Goal: Transaction & Acquisition: Book appointment/travel/reservation

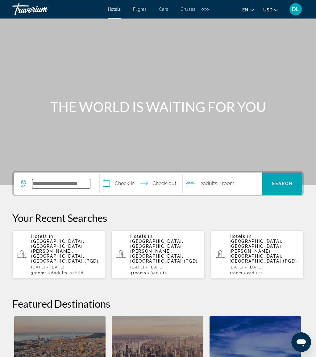
click at [80, 187] on input "Search hotel destination" at bounding box center [61, 183] width 58 height 9
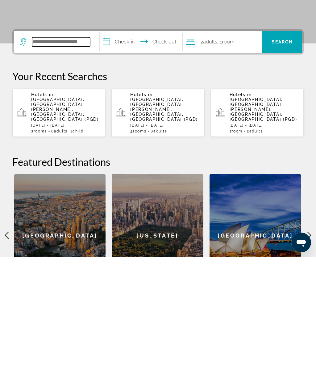
scroll to position [42, 0]
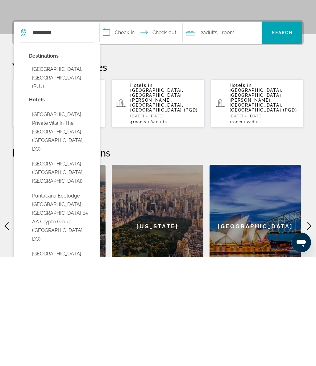
click at [83, 172] on button "[GEOGRAPHIC_DATA], [GEOGRAPHIC_DATA] (PUJ)" at bounding box center [61, 186] width 64 height 29
type input "**********"
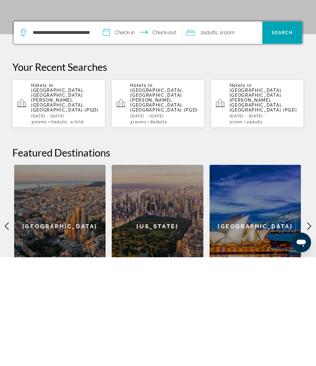
click at [140, 130] on input "**********" at bounding box center [142, 142] width 85 height 24
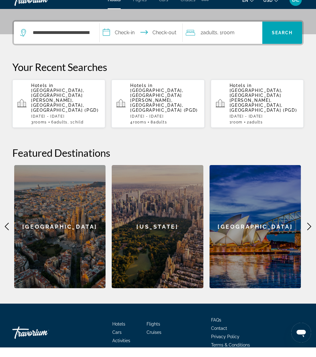
scroll to position [151, 0]
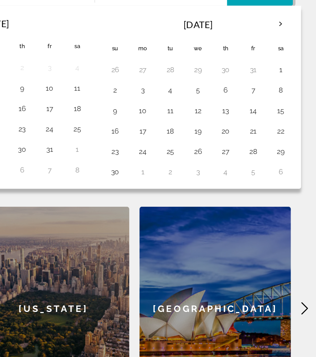
click at [206, 127] on button "24" at bounding box center [211, 131] width 10 height 9
click at [190, 140] on button "30" at bounding box center [195, 144] width 10 height 9
type input "**********"
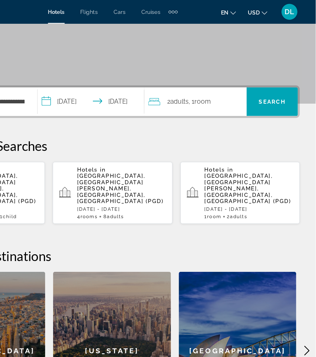
scroll to position [101, 0]
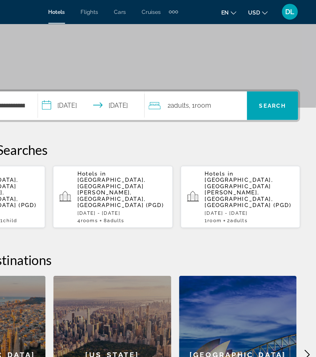
click at [186, 80] on div "2 Adult Adults , 1 Room rooms" at bounding box center [224, 82] width 76 height 9
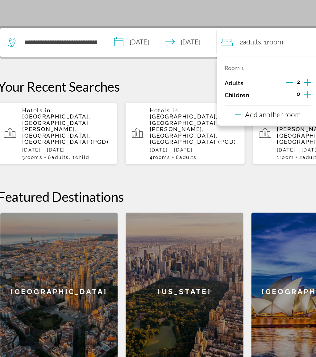
click at [236, 119] on div "0" at bounding box center [246, 123] width 20 height 9
click at [250, 120] on icon "Increment children" at bounding box center [253, 123] width 6 height 6
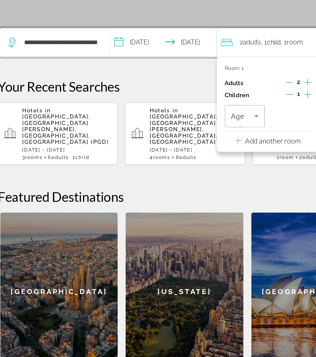
click at [210, 136] on icon "Travelers: 2 adults, 1 child" at bounding box center [213, 139] width 7 height 7
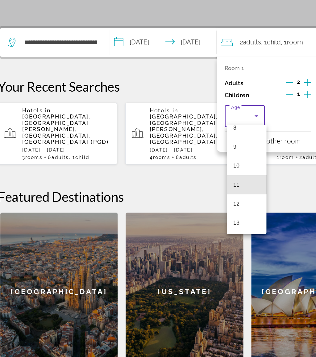
scroll to position [130, 0]
click at [203, 182] on mat-option "11" at bounding box center [205, 189] width 31 height 15
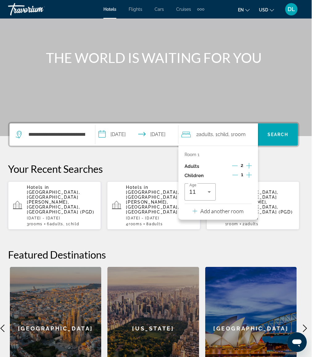
scroll to position [53, 0]
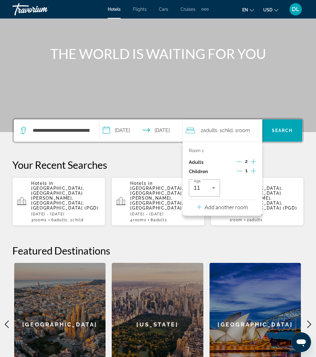
click at [247, 203] on p "Add another room" at bounding box center [225, 206] width 43 height 7
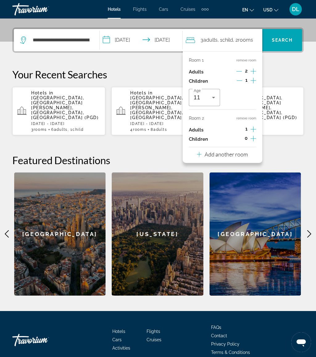
scroll to position [151, 0]
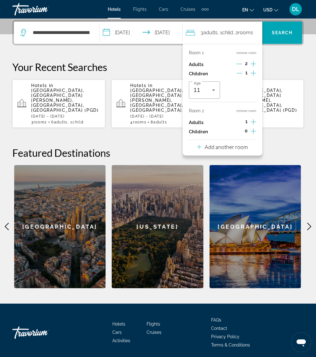
click at [244, 146] on p "Add another room" at bounding box center [225, 146] width 43 height 7
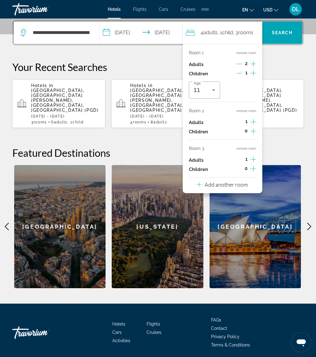
click at [245, 181] on p "Add another room" at bounding box center [225, 184] width 43 height 7
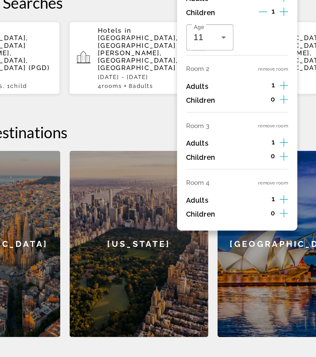
click at [236, 184] on button "remove room" at bounding box center [246, 186] width 20 height 4
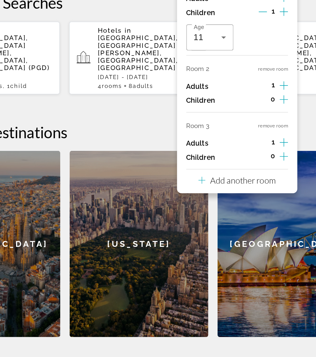
click at [236, 146] on button "remove room" at bounding box center [246, 148] width 20 height 4
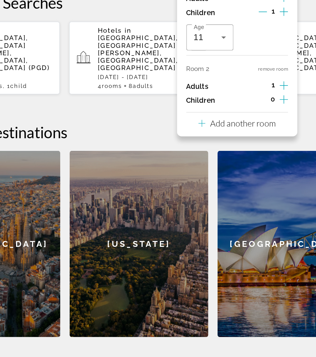
click at [236, 109] on button "remove room" at bounding box center [246, 111] width 20 height 4
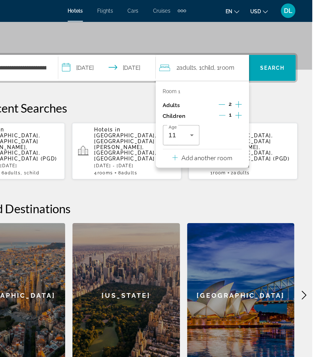
scroll to position [120, 0]
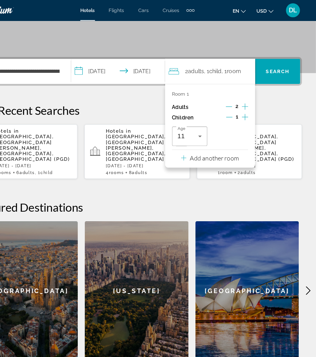
click at [262, 53] on span "Search" at bounding box center [282, 63] width 40 height 22
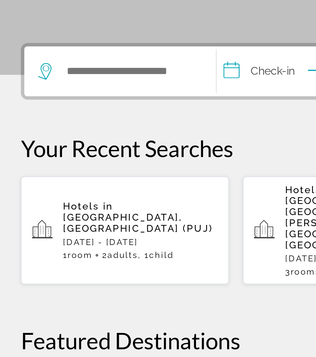
click at [70, 246] on span "[GEOGRAPHIC_DATA], [GEOGRAPHIC_DATA] (PUJ)" at bounding box center [64, 251] width 67 height 10
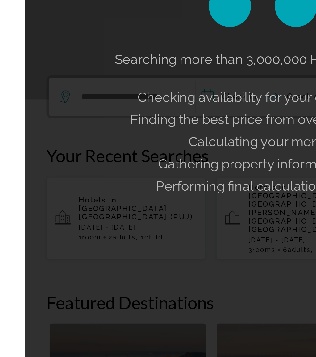
scroll to position [18, 0]
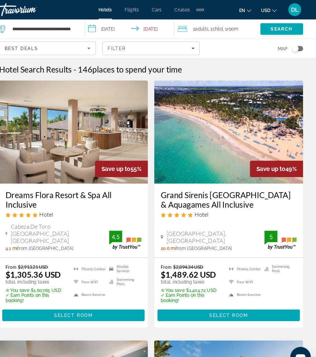
click at [223, 23] on div "2 Adult Adults , 1 Child Children , 1 Room rooms" at bounding box center [222, 27] width 79 height 18
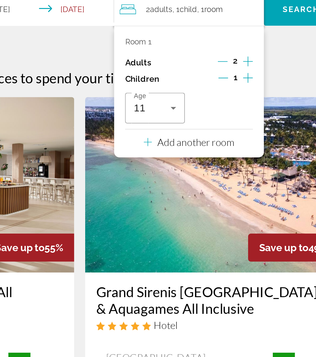
click at [194, 99] on div "Add another room" at bounding box center [219, 102] width 51 height 7
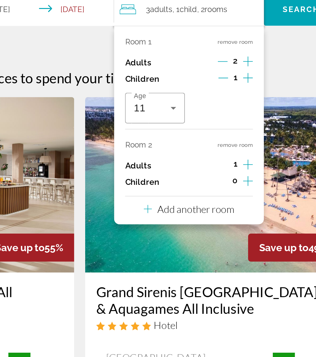
click at [202, 137] on p "Add another room" at bounding box center [223, 140] width 43 height 7
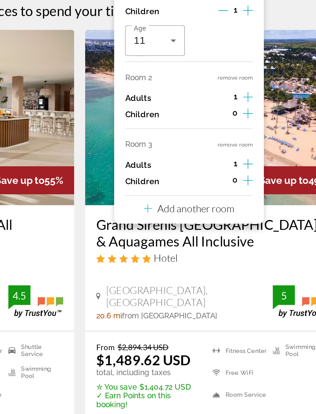
click at [202, 174] on p "Add another room" at bounding box center [223, 177] width 43 height 7
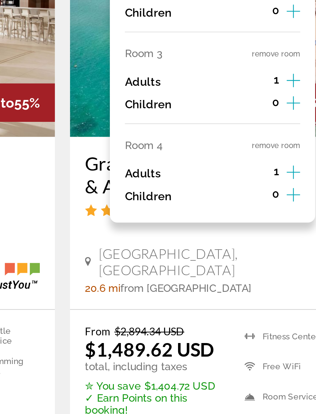
click at [235, 177] on button "remove room" at bounding box center [245, 179] width 20 height 4
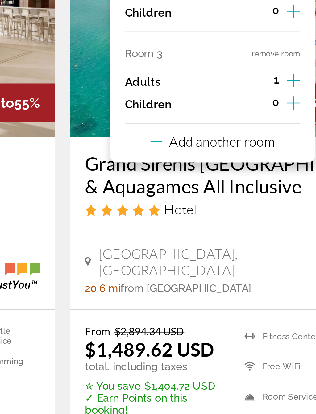
click at [235, 140] on button "remove room" at bounding box center [245, 142] width 20 height 4
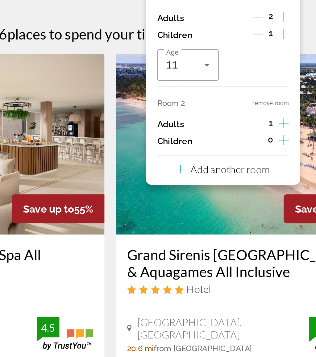
click at [177, 51] on div "Room 1 remove room Adults 2 Children 1 Age [DEMOGRAPHIC_DATA] Room 2 remove roo…" at bounding box center [219, 93] width 84 height 112
click at [235, 102] on button "remove room" at bounding box center [245, 104] width 20 height 4
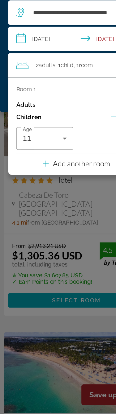
click at [57, 159] on div "Main content" at bounding box center [58, 207] width 116 height 414
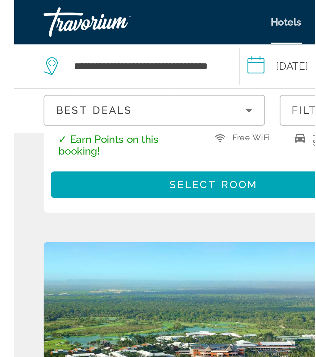
scroll to position [643, 0]
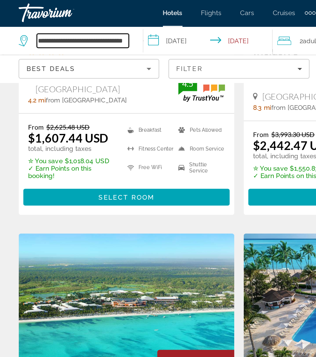
click at [81, 27] on input "**********" at bounding box center [54, 27] width 61 height 9
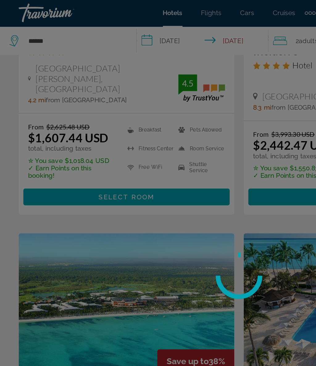
click at [59, 24] on div at bounding box center [158, 183] width 316 height 366
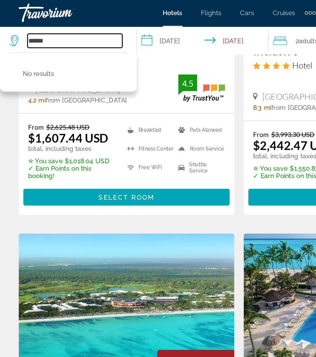
click at [59, 29] on input "*****" at bounding box center [49, 27] width 63 height 9
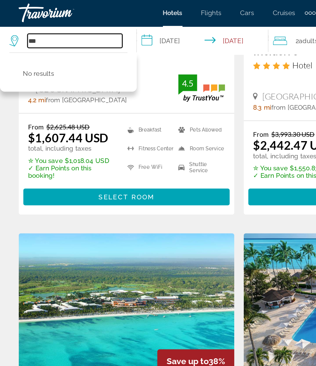
type input "*"
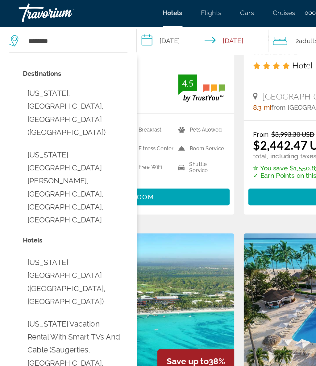
click at [63, 65] on button "[US_STATE], [GEOGRAPHIC_DATA], [GEOGRAPHIC_DATA] ([GEOGRAPHIC_DATA])" at bounding box center [49, 76] width 69 height 38
type input "**********"
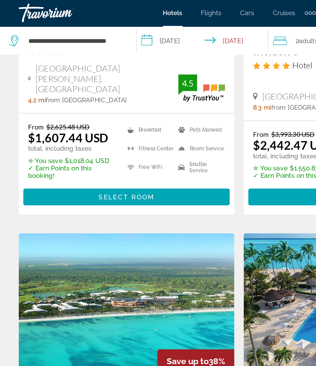
click at [120, 28] on input "**********" at bounding box center [135, 28] width 90 height 20
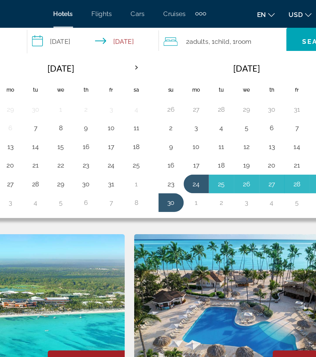
scroll to position [598, 0]
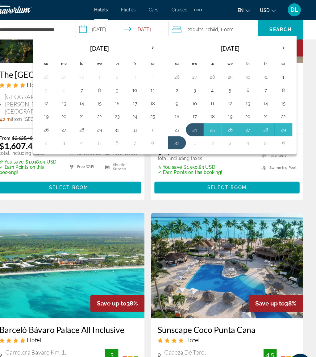
click at [230, 120] on button "26" at bounding box center [235, 121] width 10 height 9
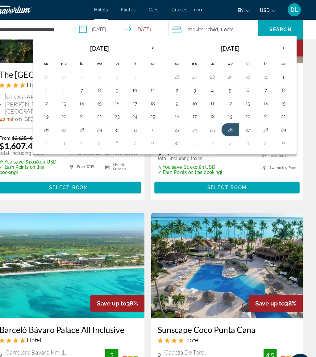
click at [180, 135] on button "30" at bounding box center [185, 134] width 10 height 9
type input "**********"
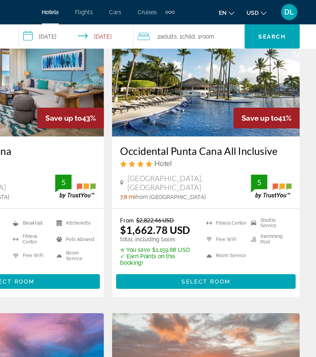
scroll to position [306, 0]
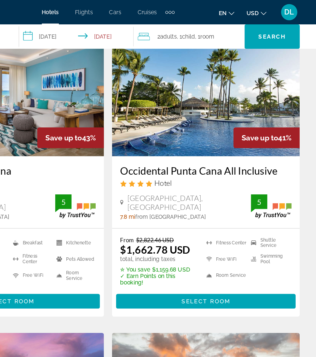
click at [272, 26] on span "Search" at bounding box center [282, 27] width 21 height 5
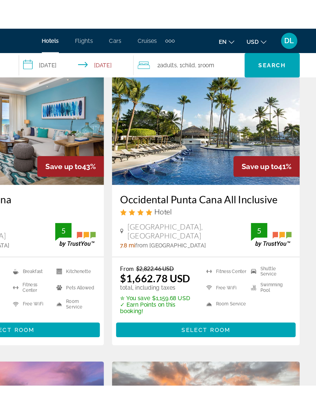
scroll to position [0, 0]
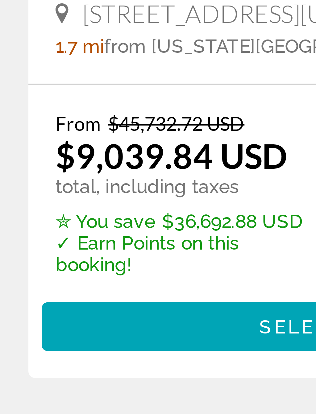
click at [18, 251] on p "total, including taxes" at bounding box center [47, 253] width 59 height 5
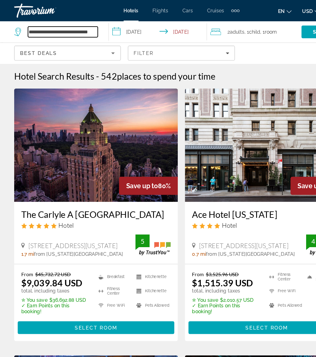
click at [84, 31] on input "**********" at bounding box center [54, 27] width 61 height 9
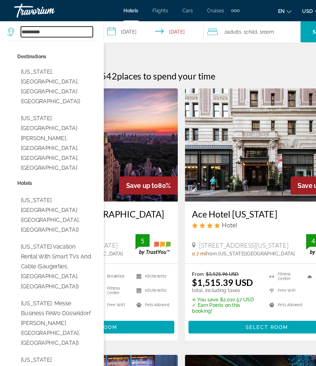
type input "***"
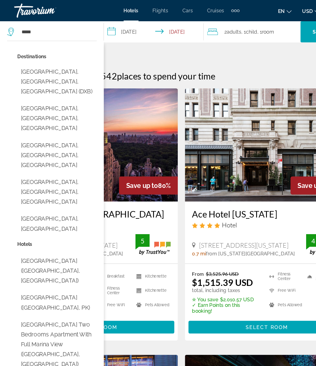
click at [69, 75] on button "[GEOGRAPHIC_DATA], [GEOGRAPHIC_DATA], [GEOGRAPHIC_DATA] (DXB)" at bounding box center [49, 71] width 69 height 29
type input "**********"
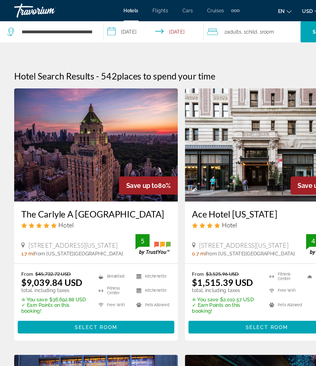
click at [124, 23] on input "**********" at bounding box center [135, 28] width 90 height 20
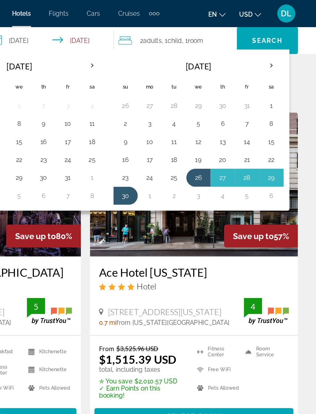
click at [197, 121] on button "24" at bounding box center [202, 121] width 10 height 9
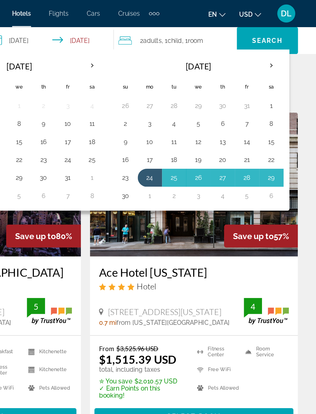
click at [197, 133] on button "1" at bounding box center [202, 134] width 10 height 9
type input "**********"
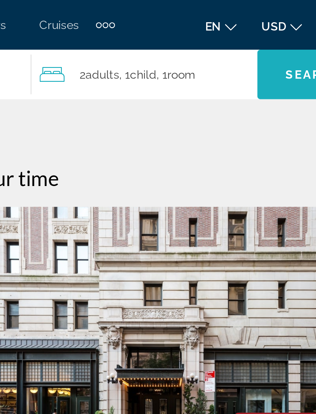
click at [272, 30] on span "Search" at bounding box center [282, 27] width 21 height 5
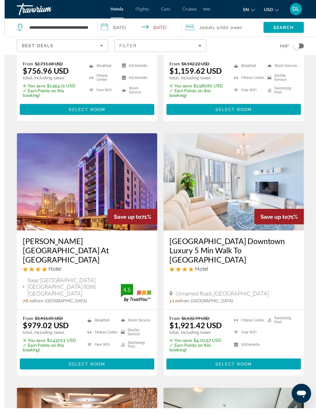
scroll to position [464, 0]
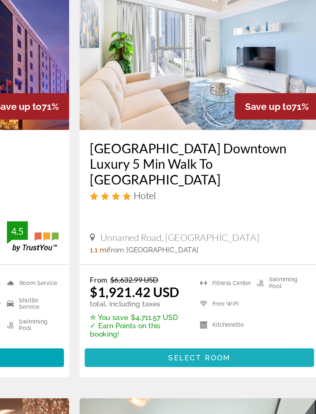
click at [164, 325] on span "Main content" at bounding box center [232, 332] width 136 height 15
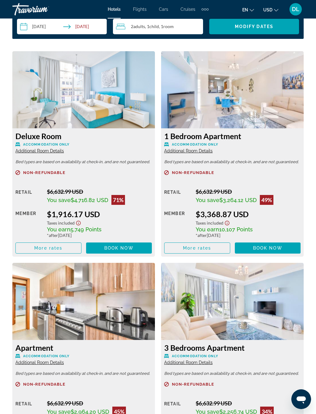
scroll to position [1014, 0]
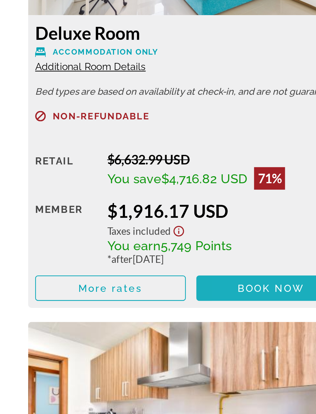
click at [105, 235] on span "Main content" at bounding box center [119, 242] width 66 height 15
